Goal: Transaction & Acquisition: Purchase product/service

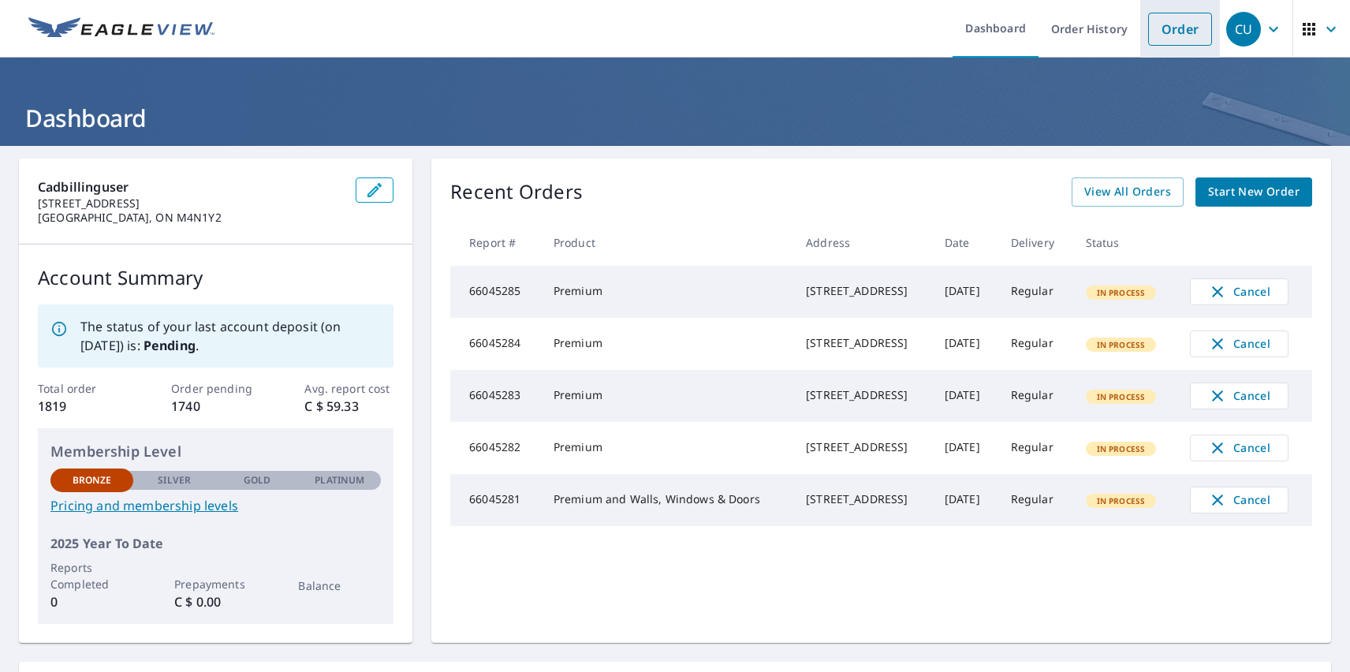
click at [1168, 28] on link "Order" at bounding box center [1180, 29] width 64 height 33
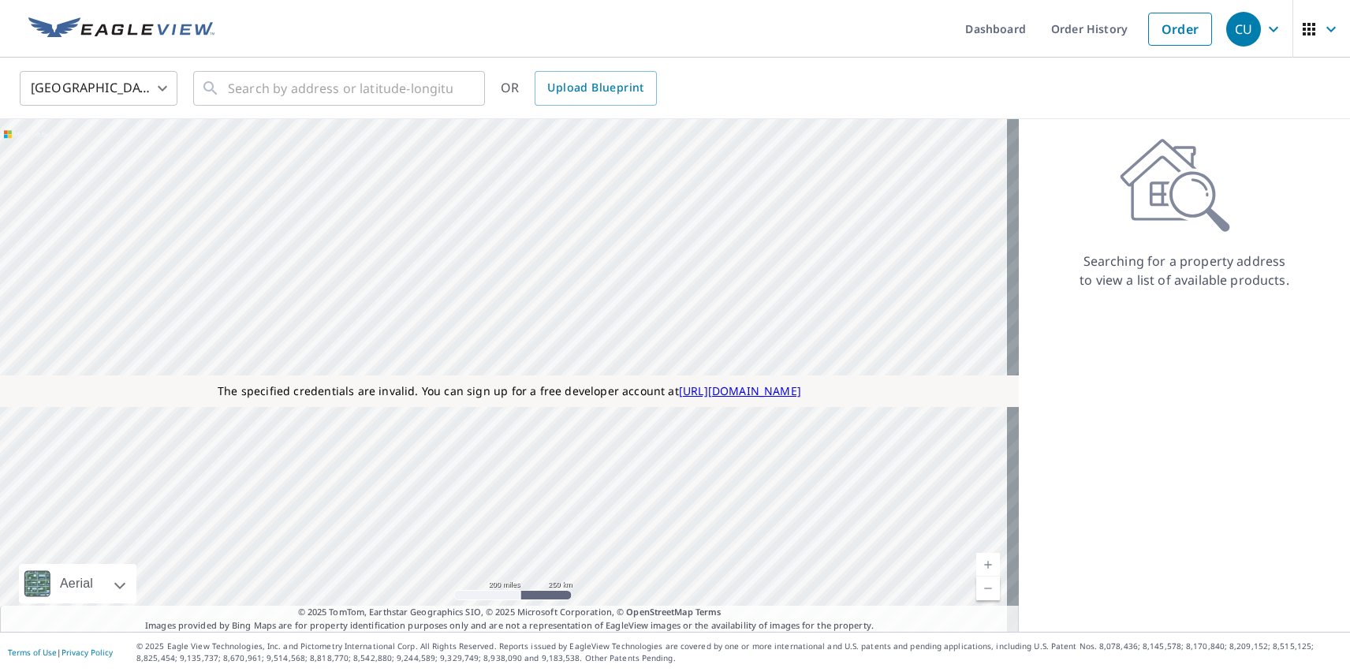
click at [99, 88] on body "CU CU Dashboard Order History Order CU [GEOGRAPHIC_DATA] [GEOGRAPHIC_DATA] ​ ​ …" at bounding box center [675, 336] width 1350 height 672
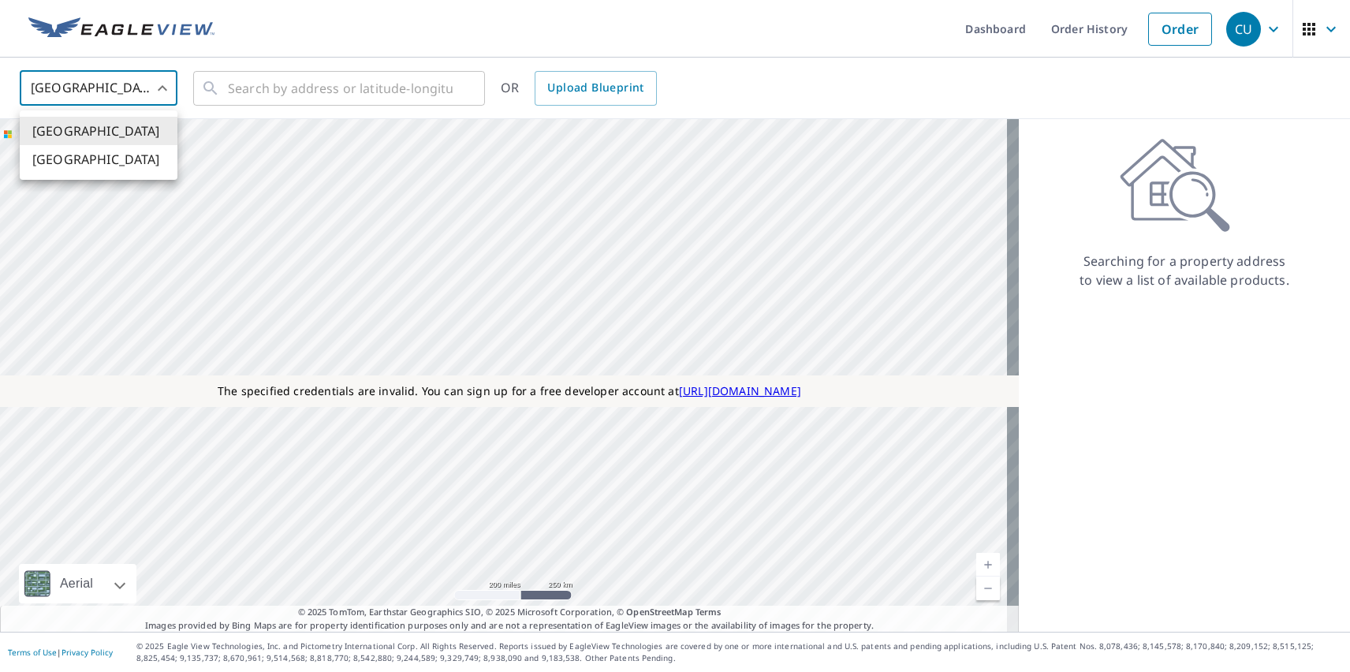
click at [99, 159] on li "[GEOGRAPHIC_DATA]" at bounding box center [99, 159] width 158 height 28
type input "CA"
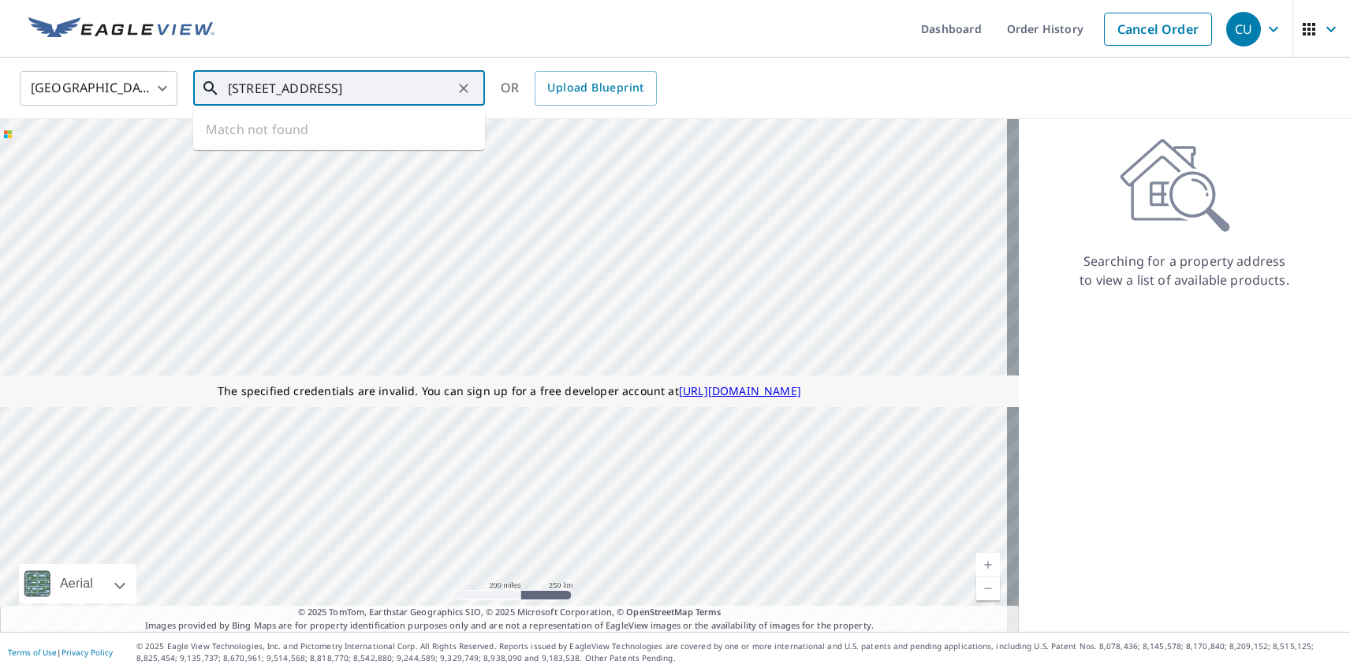
type input "[STREET_ADDRESS]"
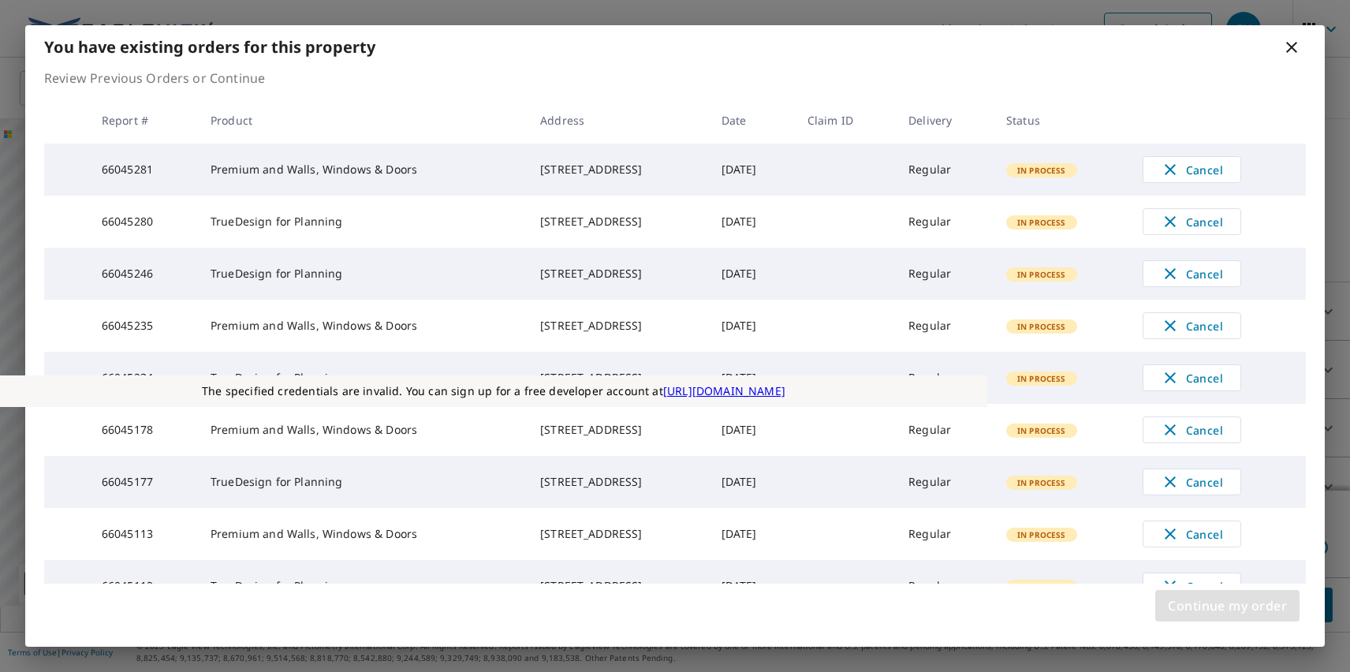
click at [1227, 606] on span "Continue my order" at bounding box center [1227, 606] width 119 height 22
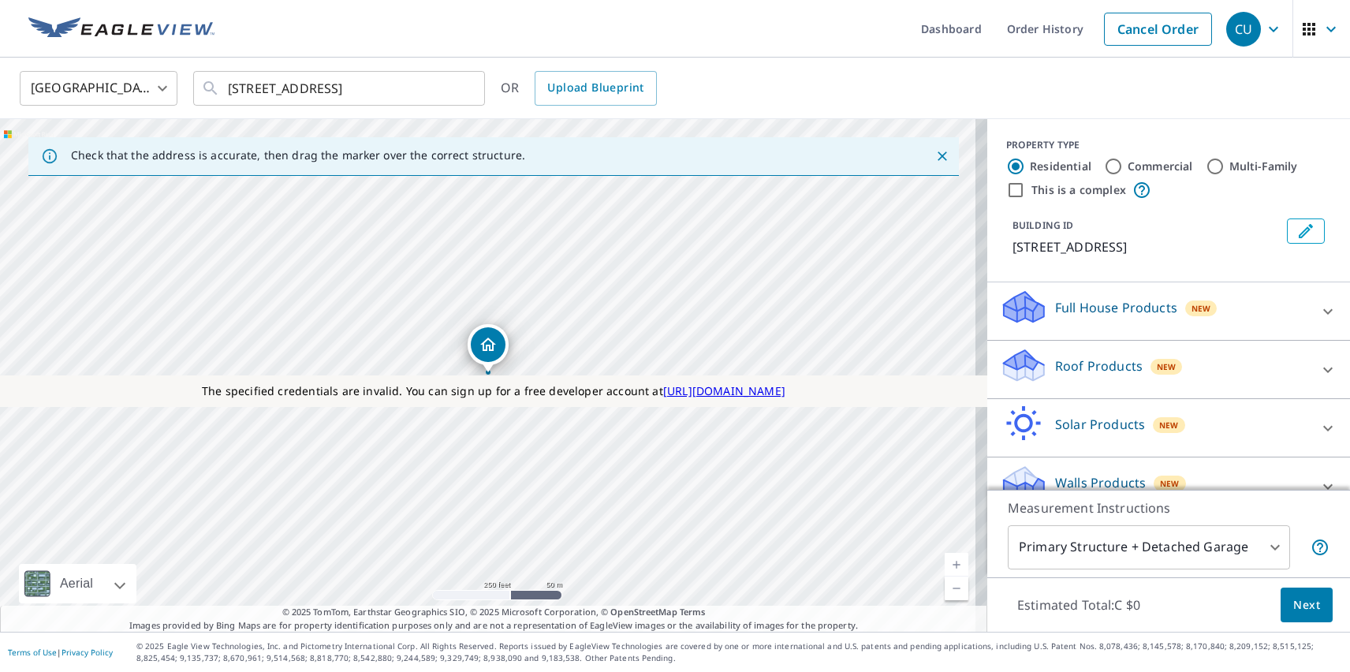
click at [1087, 424] on p "Solar Products" at bounding box center [1100, 424] width 90 height 19
click at [1085, 597] on p "TrueDesign for Planning" at bounding box center [1098, 607] width 148 height 20
click at [1024, 598] on input "TrueDesign for Planning C $145" at bounding box center [1012, 607] width 24 height 19
checkbox input "true"
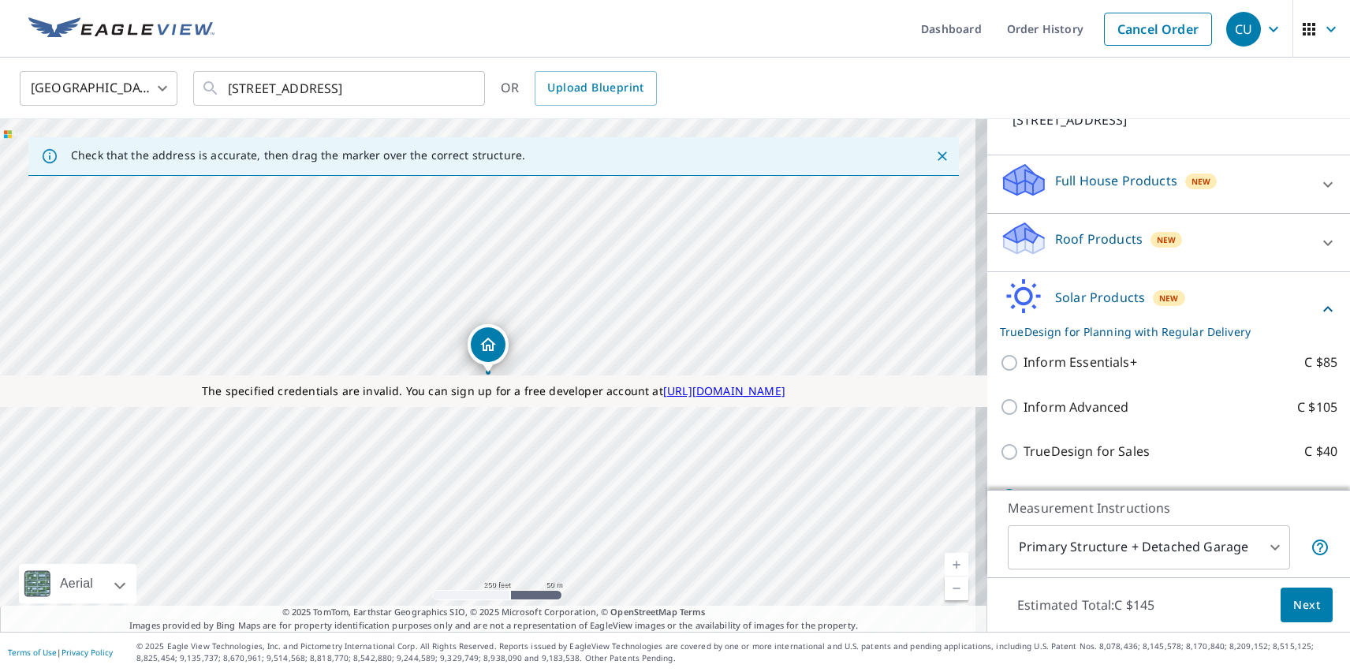
click at [1295, 604] on span "Next" at bounding box center [1307, 606] width 27 height 20
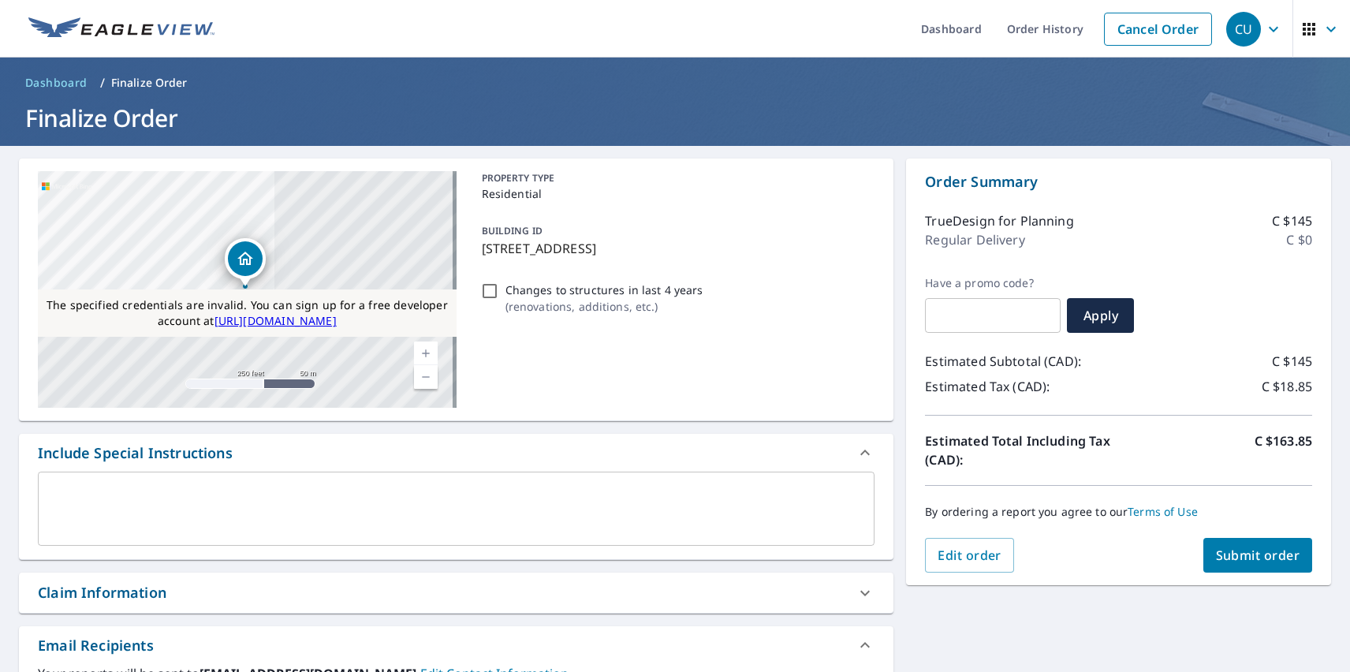
click at [1245, 555] on span "Submit order" at bounding box center [1258, 555] width 84 height 17
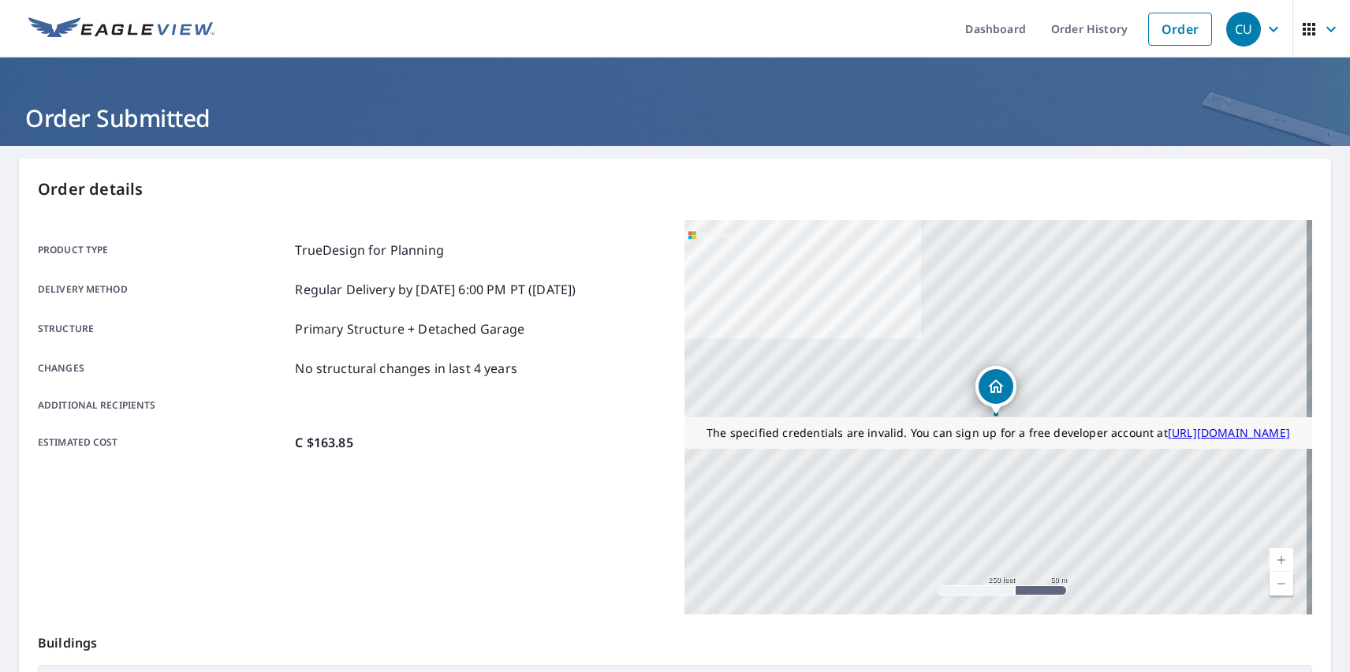
click at [1232, 28] on div "CU" at bounding box center [1244, 29] width 35 height 35
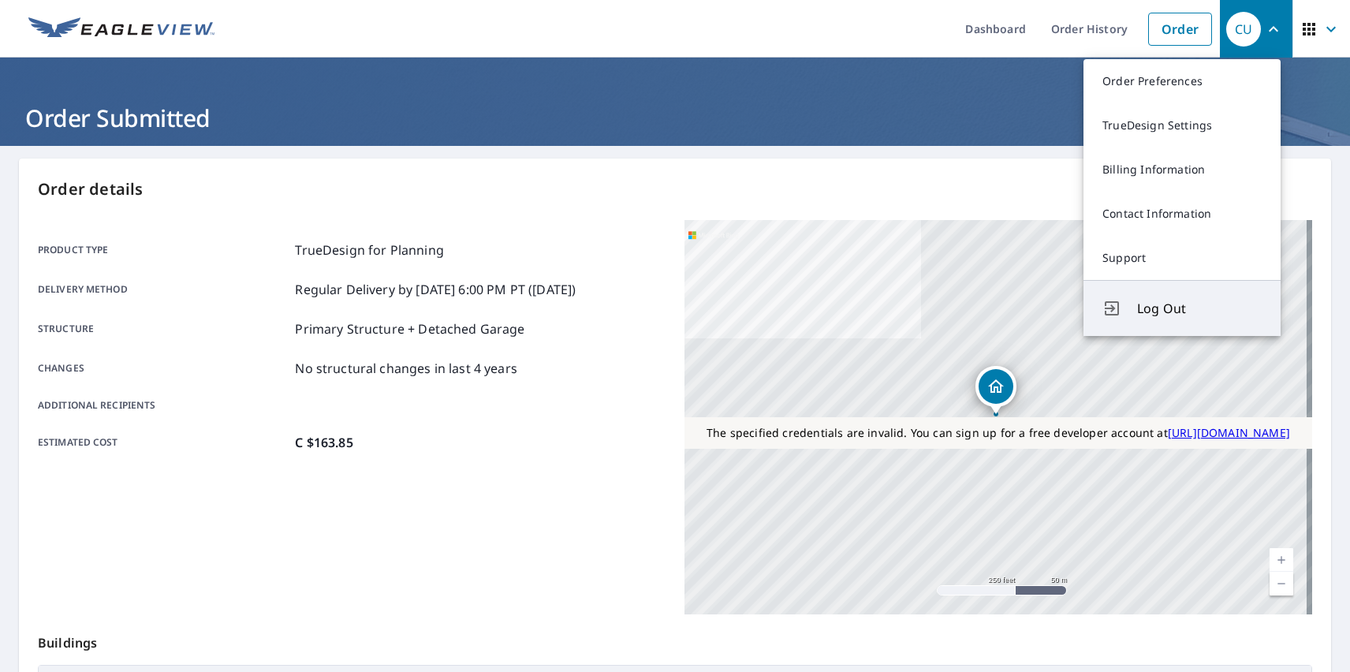
click at [1200, 308] on span "Log Out" at bounding box center [1199, 308] width 125 height 19
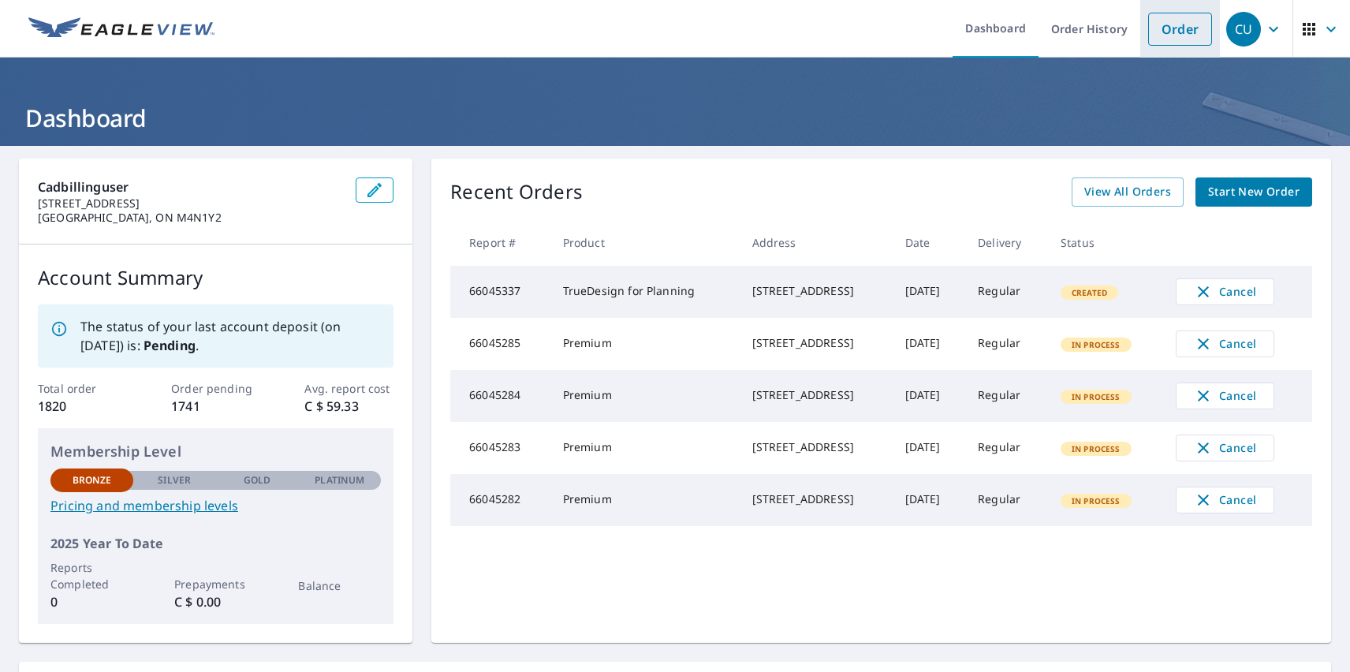
click at [1168, 28] on link "Order" at bounding box center [1180, 29] width 64 height 33
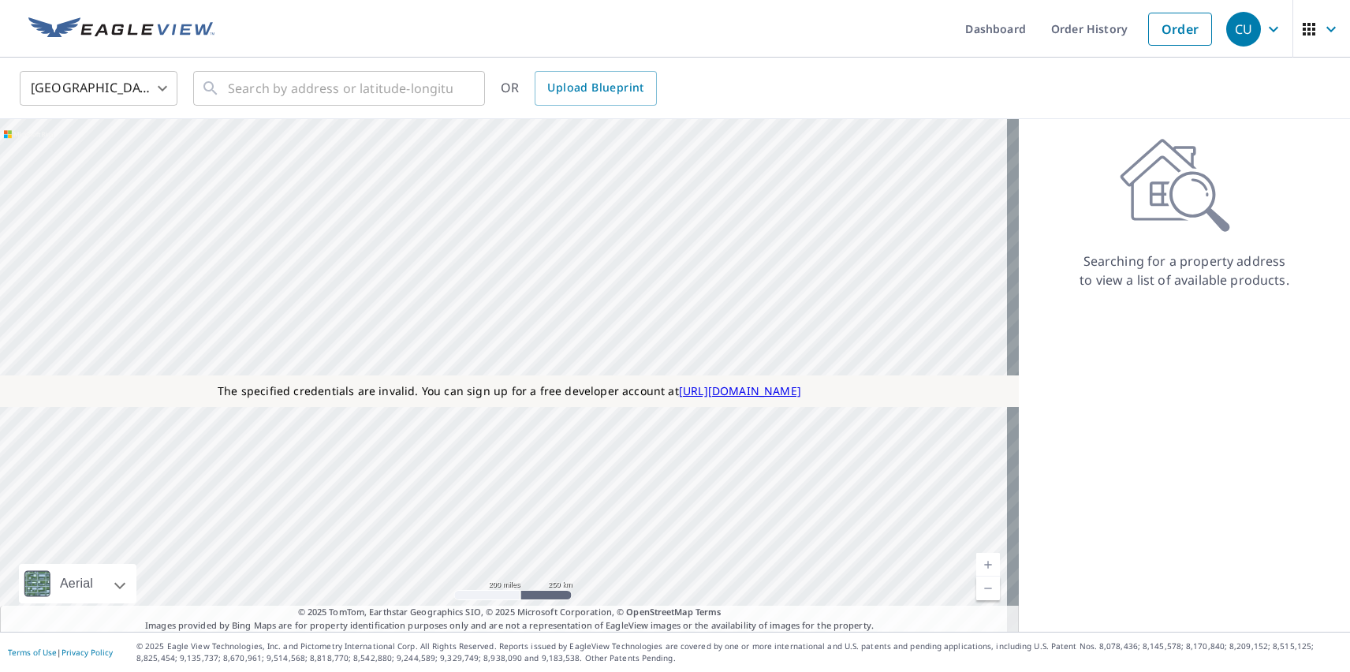
click at [99, 88] on body "CU CU Dashboard Order History Order CU [GEOGRAPHIC_DATA] [GEOGRAPHIC_DATA] ​ ​ …" at bounding box center [675, 336] width 1350 height 672
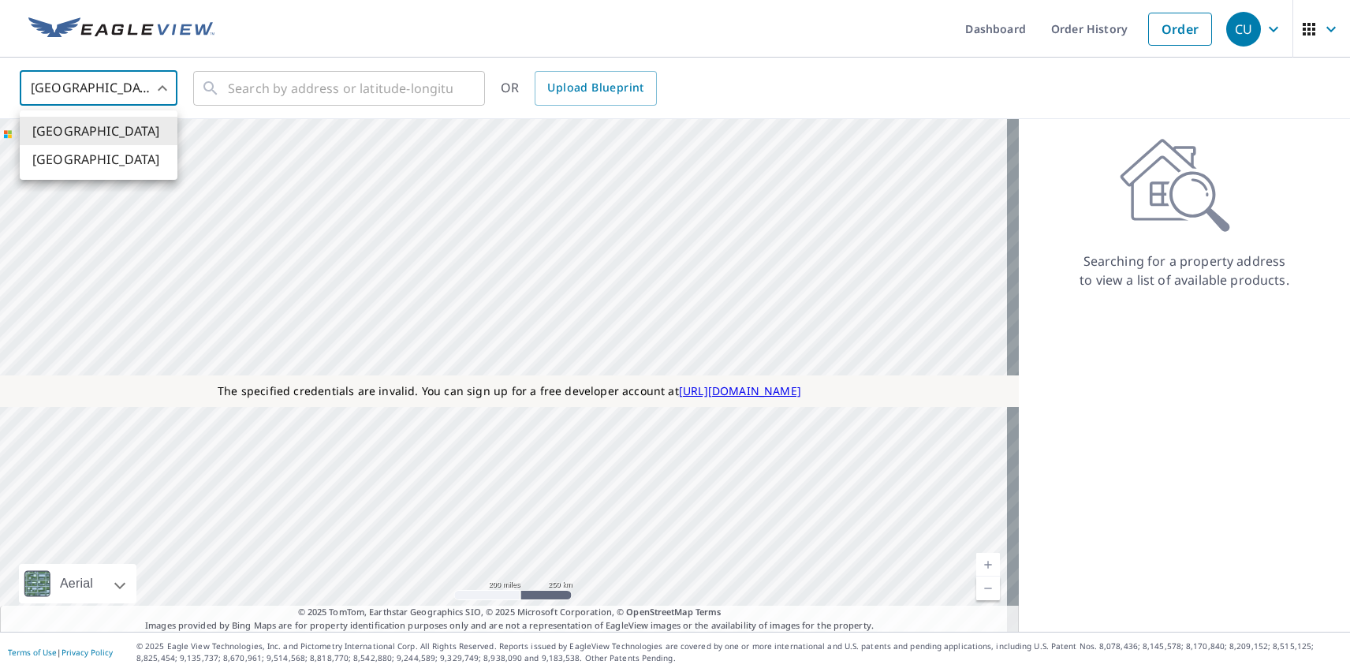
click at [99, 159] on li "[GEOGRAPHIC_DATA]" at bounding box center [99, 159] width 158 height 28
type input "CA"
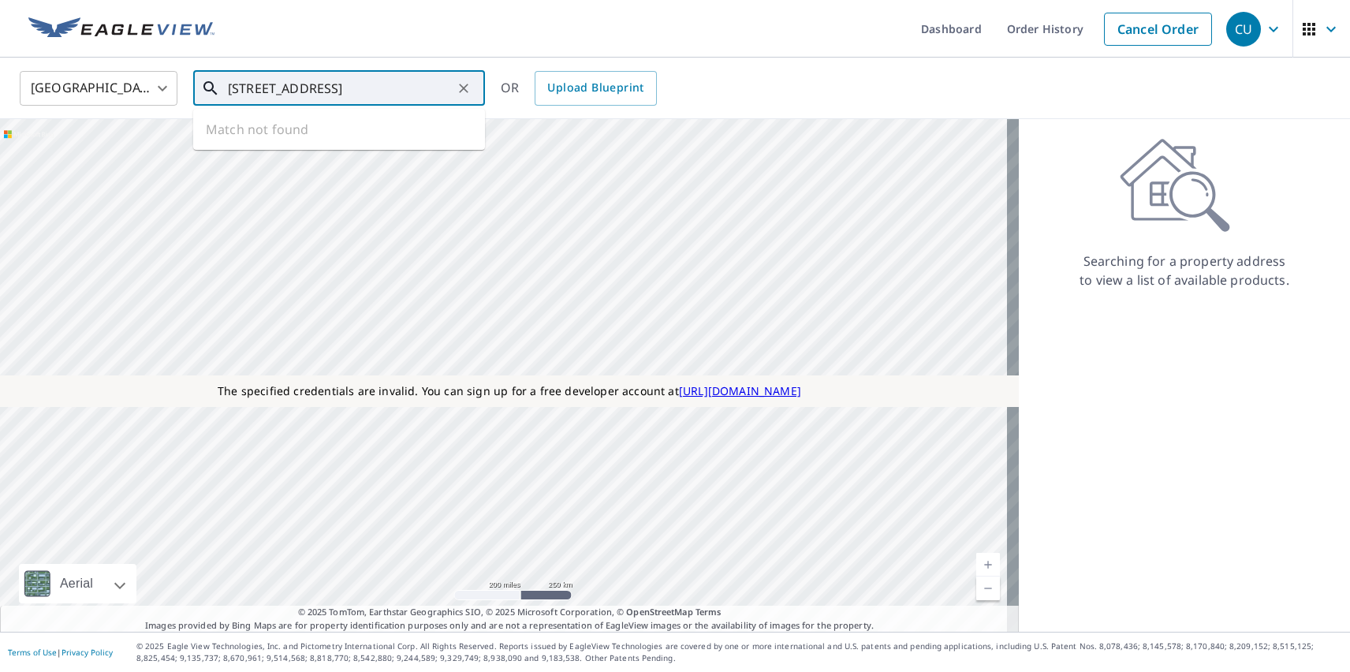
type input "[STREET_ADDRESS]"
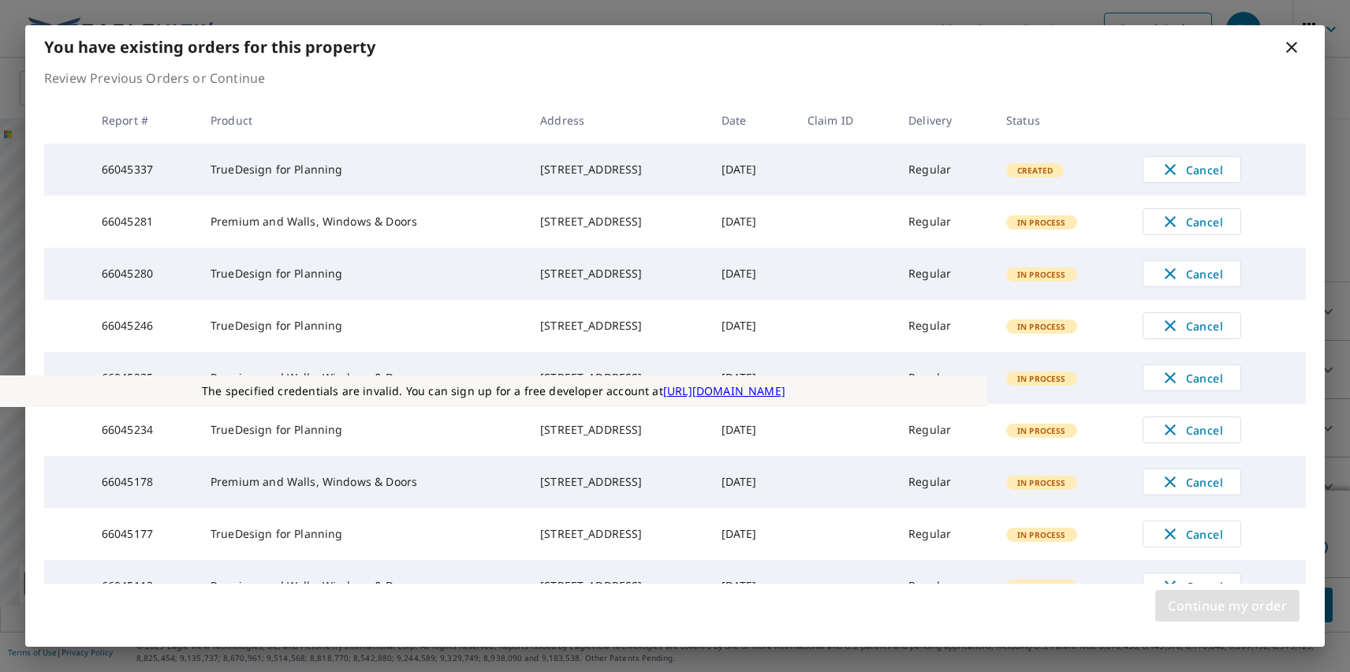
click at [1227, 606] on span "Continue my order" at bounding box center [1227, 606] width 119 height 22
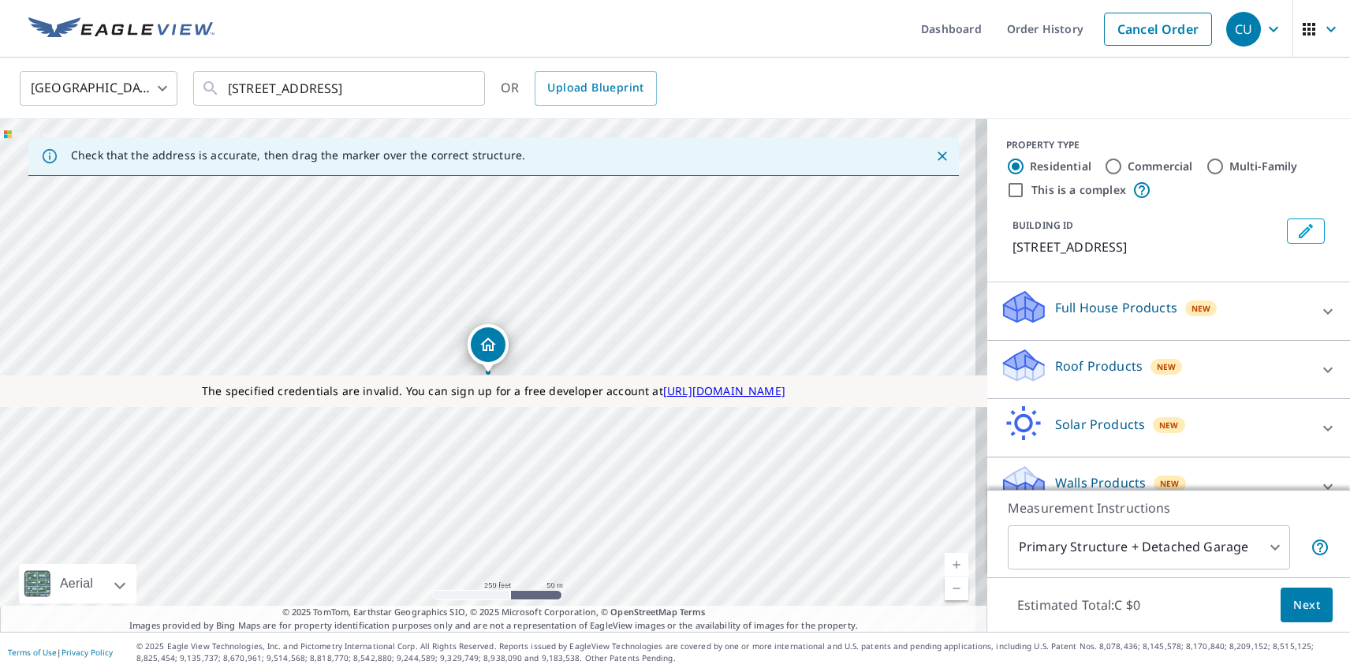
click at [1085, 365] on p "Roof Products" at bounding box center [1099, 366] width 88 height 19
click at [1039, 459] on p "Premium" at bounding box center [1052, 460] width 56 height 20
click at [1024, 459] on input "Premium C $45 - C $120" at bounding box center [1012, 459] width 24 height 19
checkbox input "true"
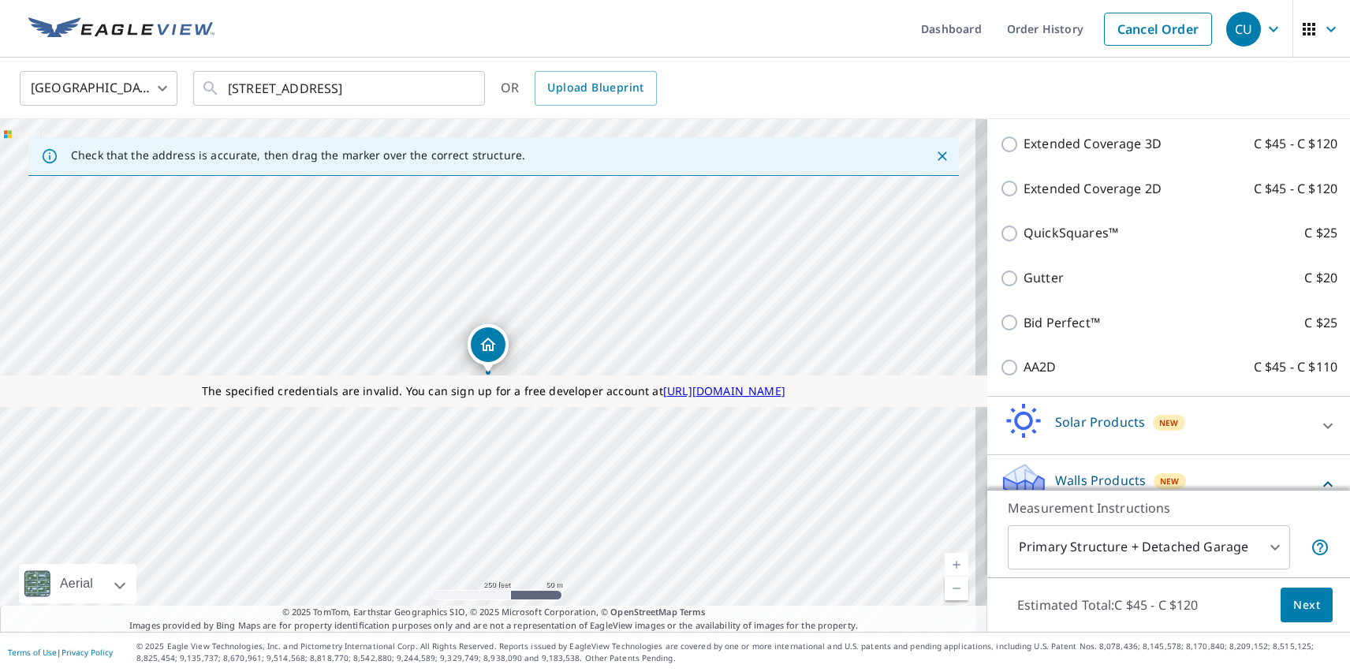
click at [1085, 609] on p "Walls, Windows & Doors" at bounding box center [1098, 619] width 148 height 20
click at [1024, 609] on input "Walls, Windows & Doors C $105" at bounding box center [1012, 618] width 24 height 19
checkbox input "true"
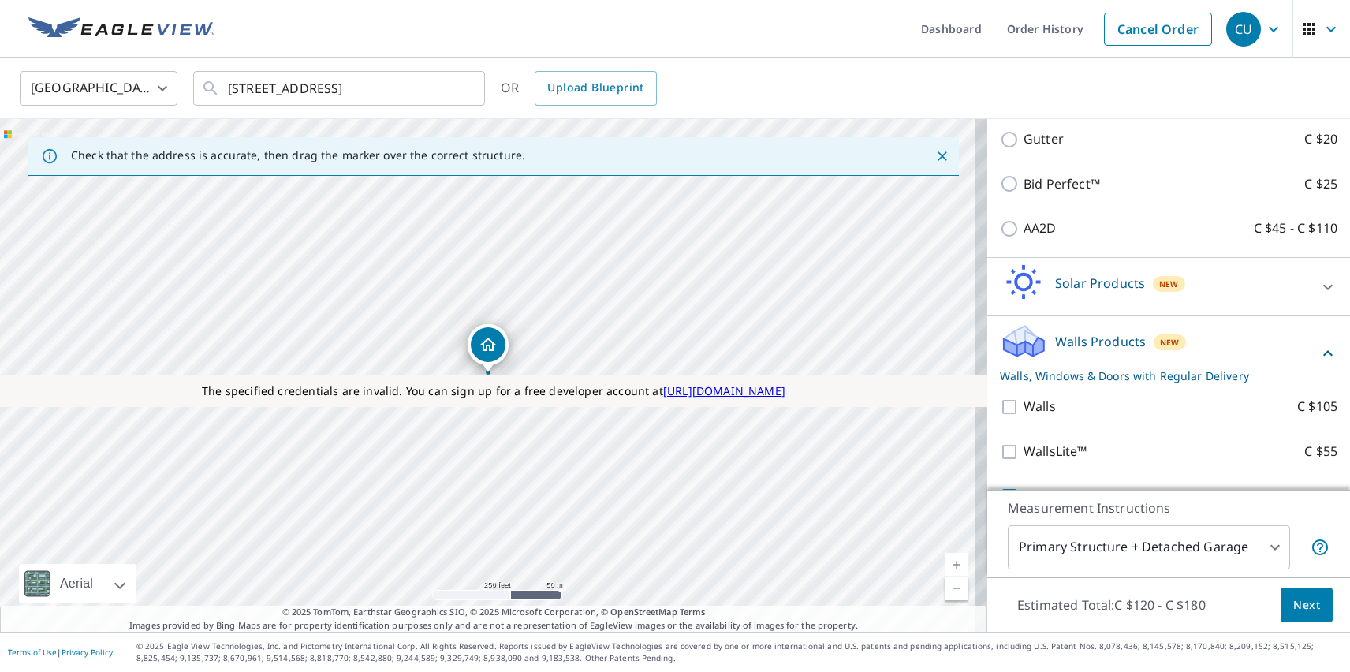
click at [1295, 604] on span "Next" at bounding box center [1307, 606] width 27 height 20
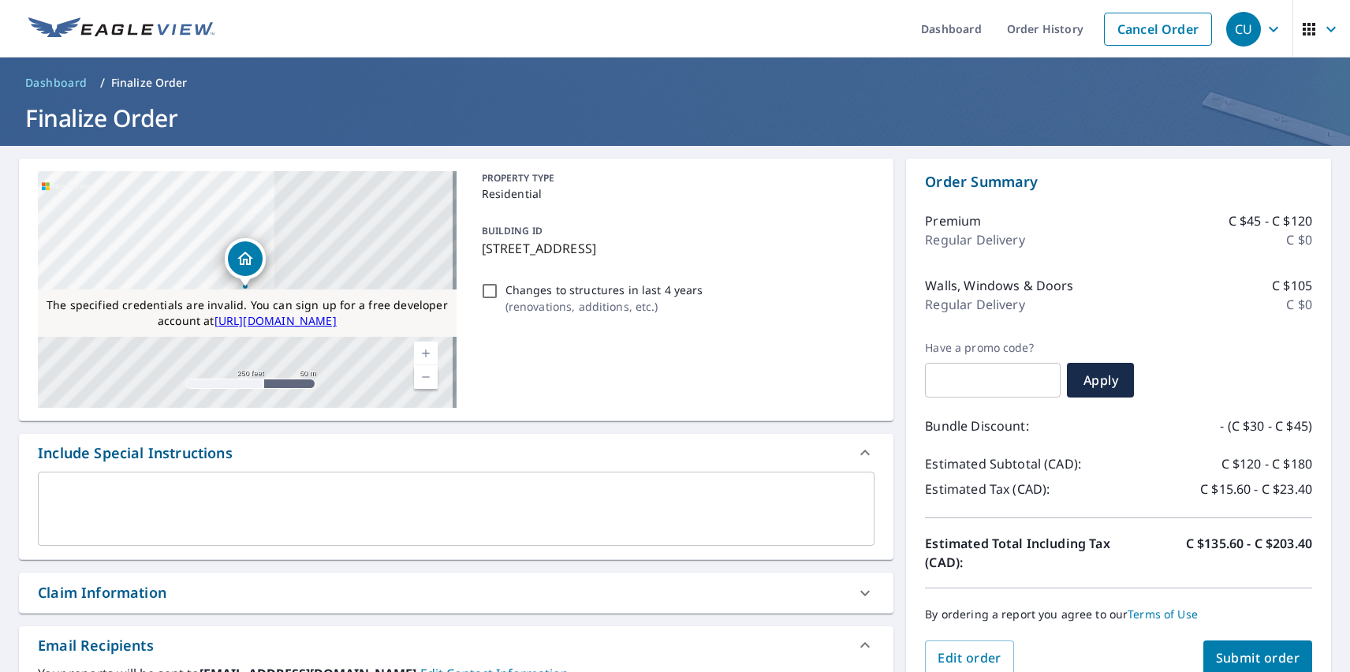
click at [1245, 656] on span "Submit order" at bounding box center [1258, 657] width 84 height 17
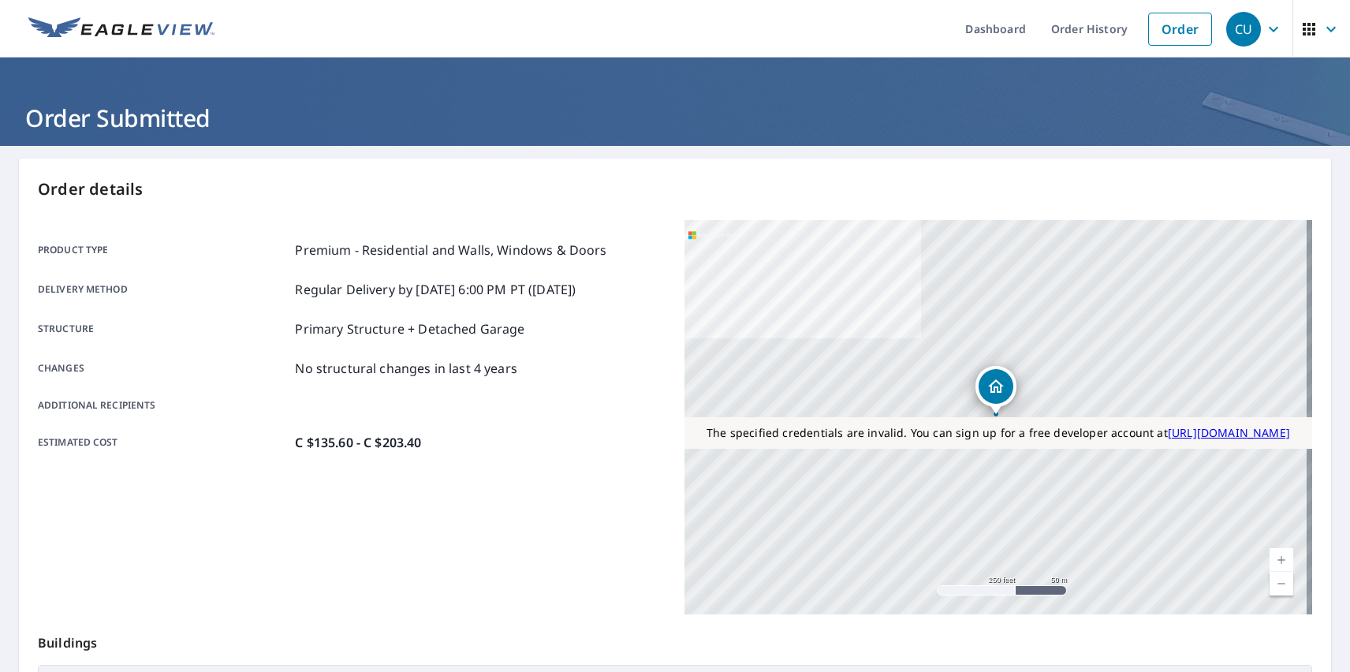
click at [1232, 28] on div "CU" at bounding box center [1244, 29] width 35 height 35
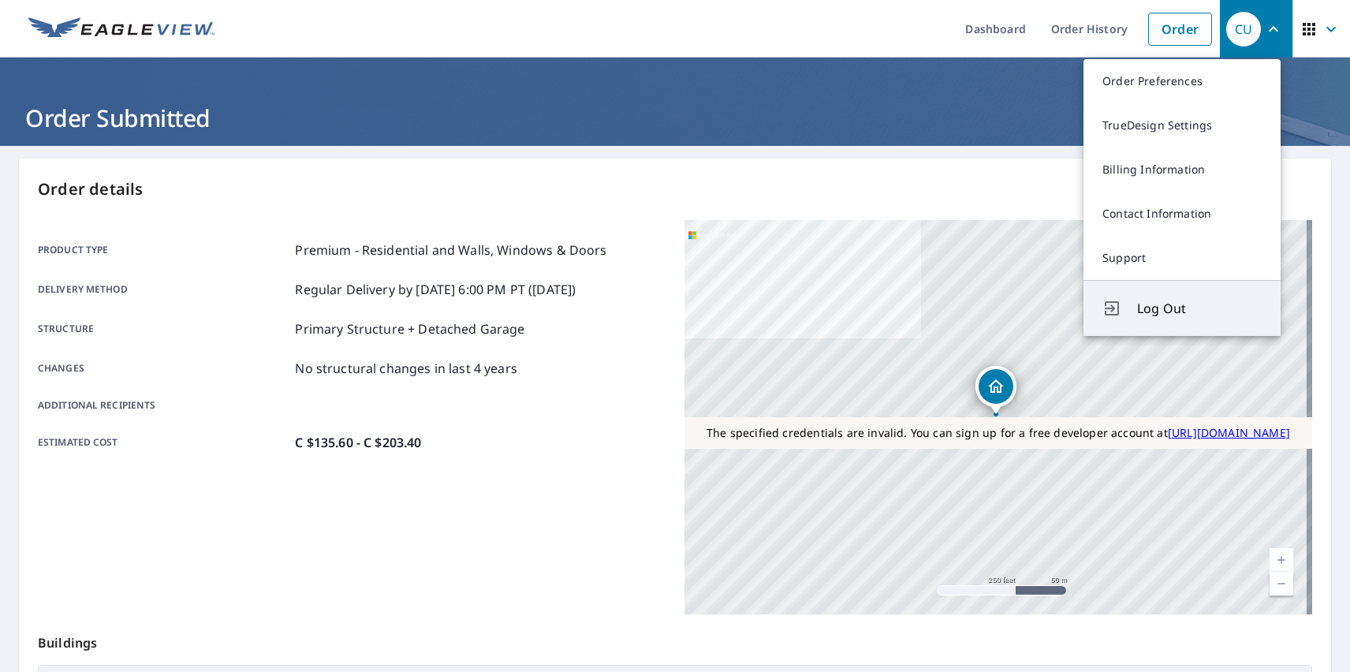
click at [1200, 308] on span "Log Out" at bounding box center [1199, 308] width 125 height 19
